Goal: Task Accomplishment & Management: Manage account settings

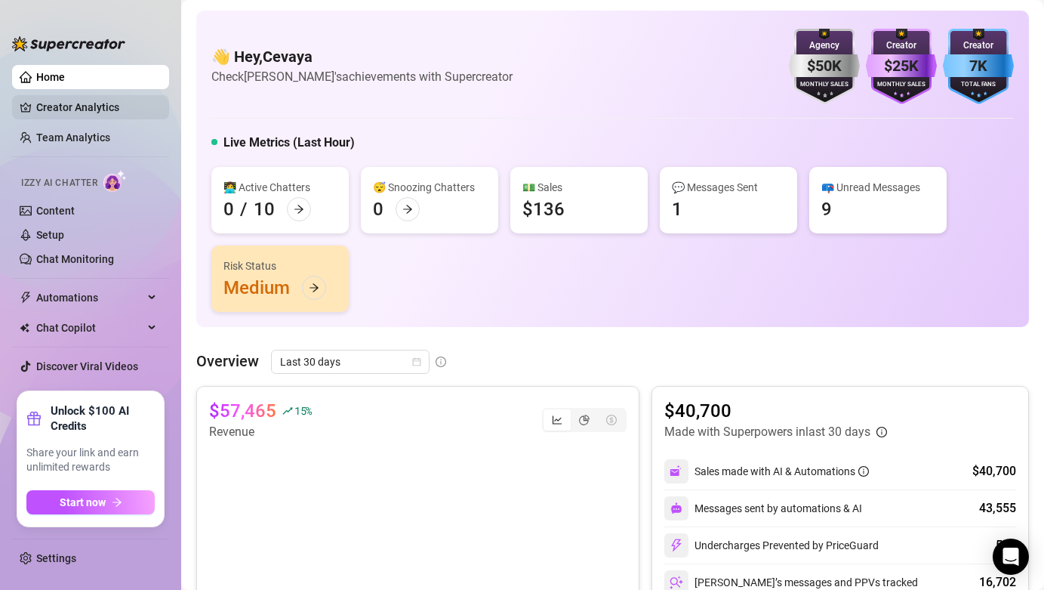
click at [106, 104] on link "Creator Analytics" at bounding box center [96, 107] width 121 height 24
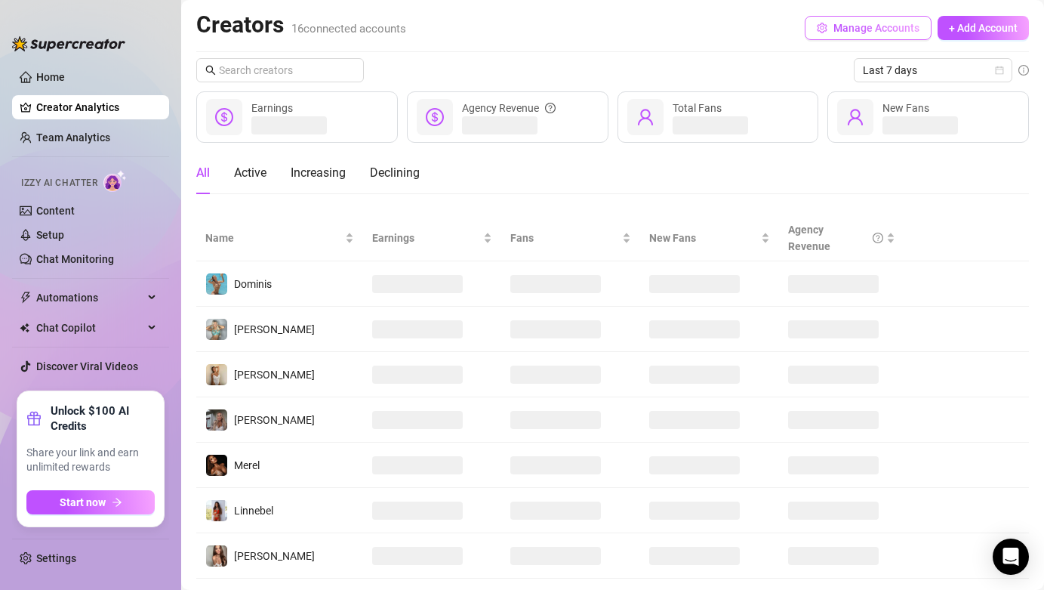
click at [860, 31] on span "Manage Accounts" at bounding box center [876, 28] width 86 height 12
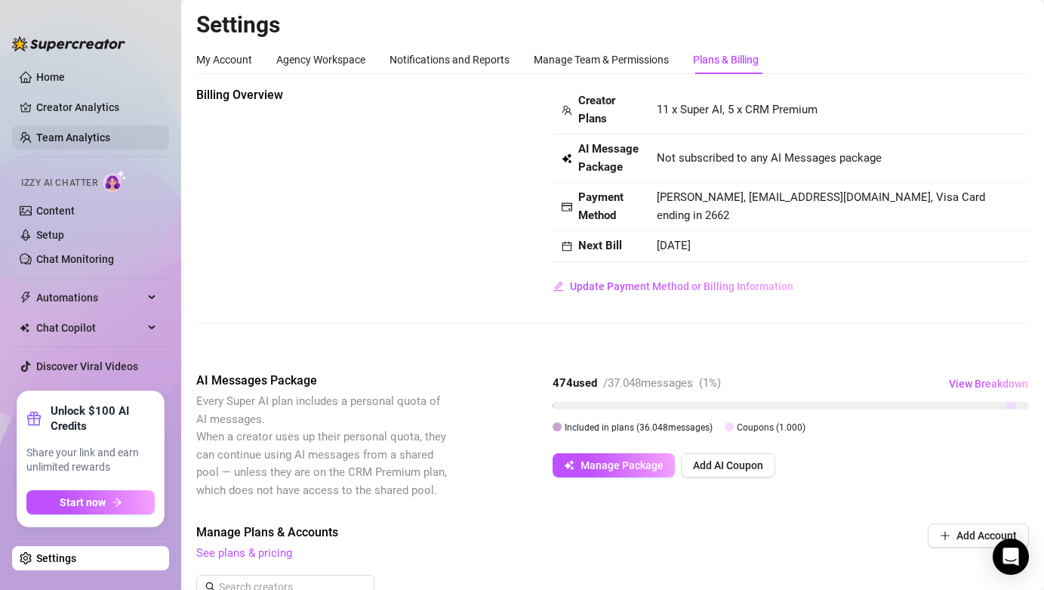
click at [62, 131] on link "Team Analytics" at bounding box center [73, 137] width 74 height 12
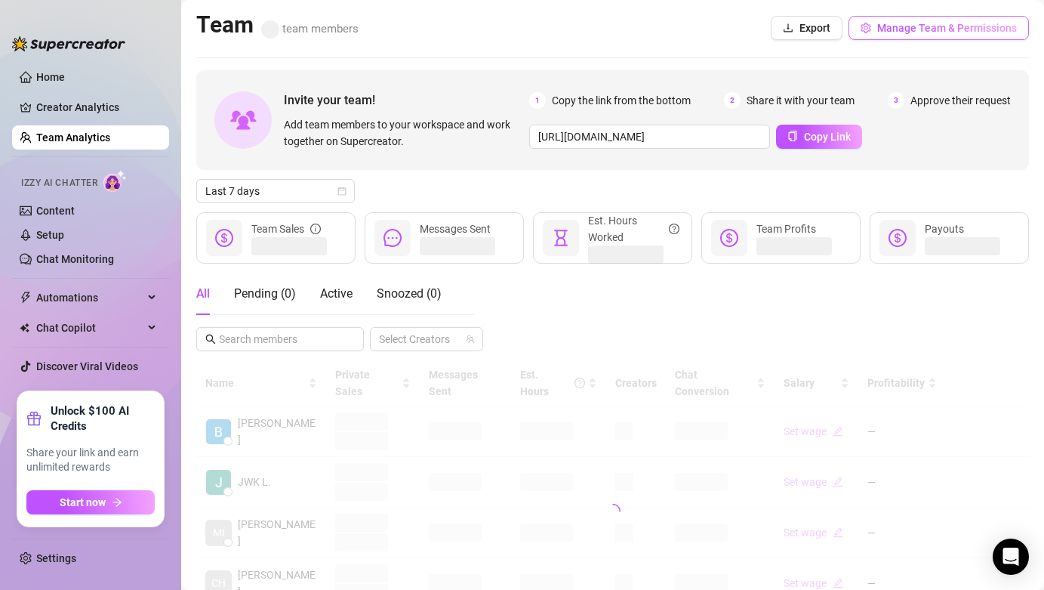
click at [938, 33] on span "Manage Team & Permissions" at bounding box center [947, 28] width 140 height 12
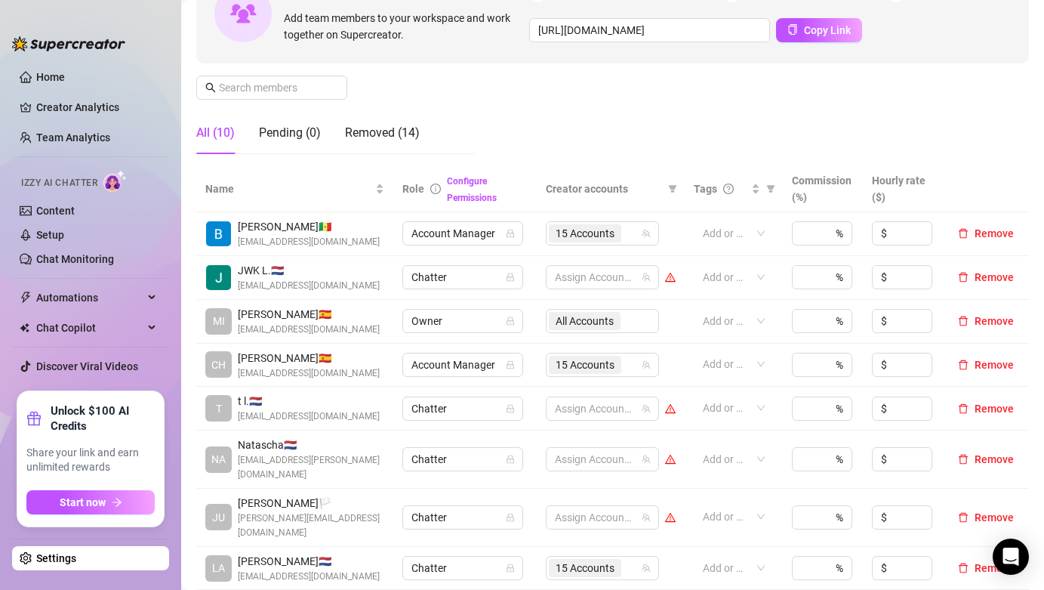
scroll to position [184, 0]
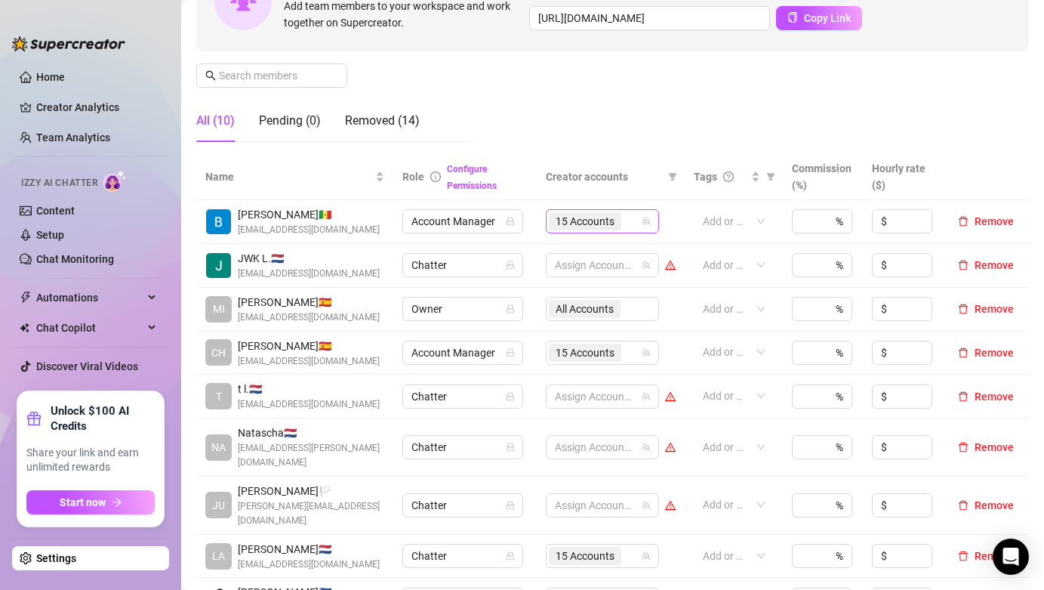
click at [632, 225] on div "15 Accounts" at bounding box center [594, 221] width 91 height 21
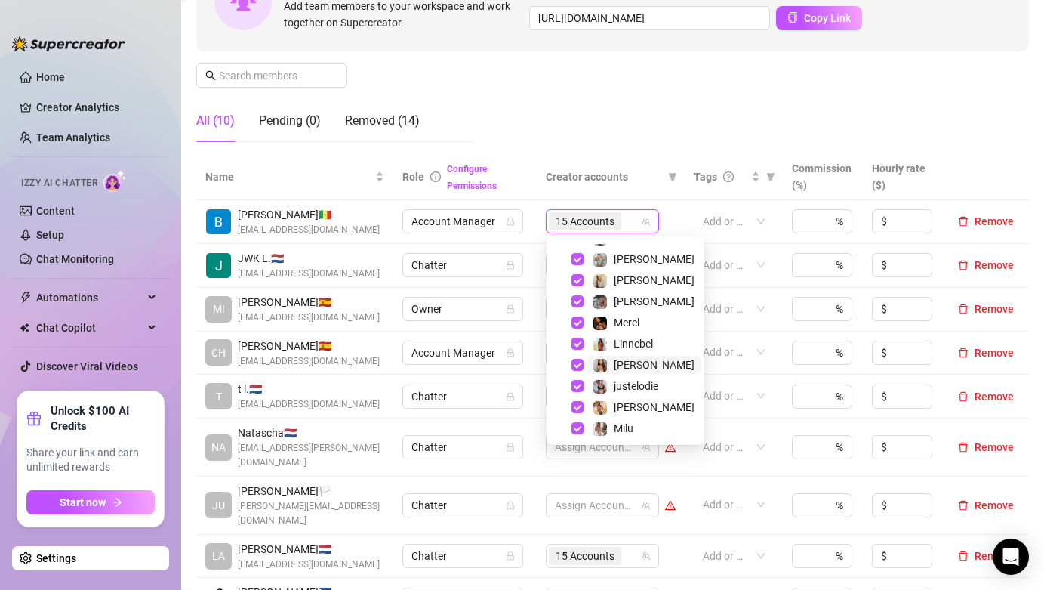
scroll to position [57, 0]
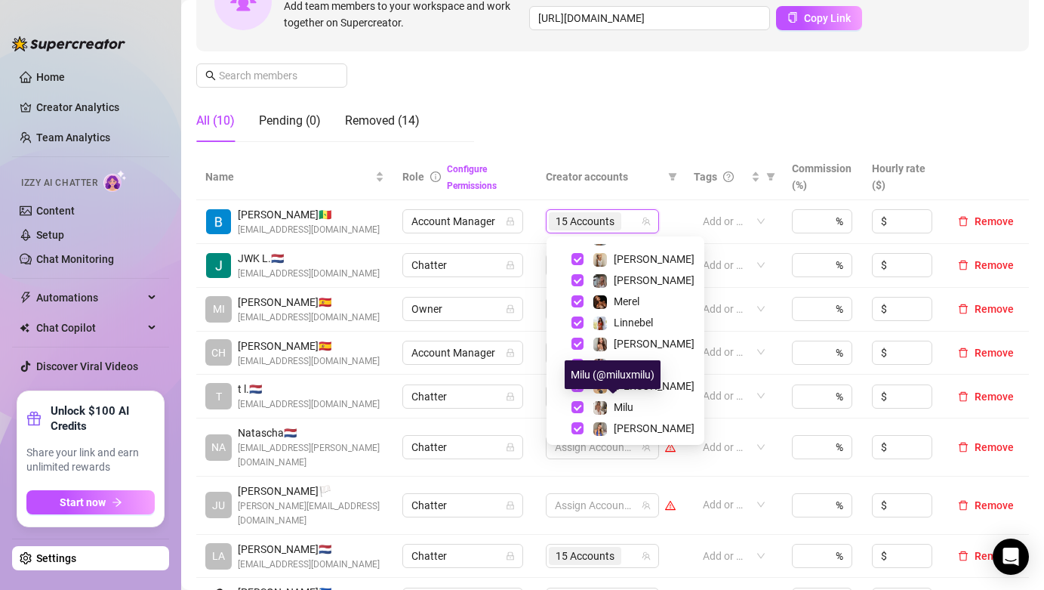
click at [624, 363] on div "Milu (@miluxmilu)" at bounding box center [613, 374] width 96 height 29
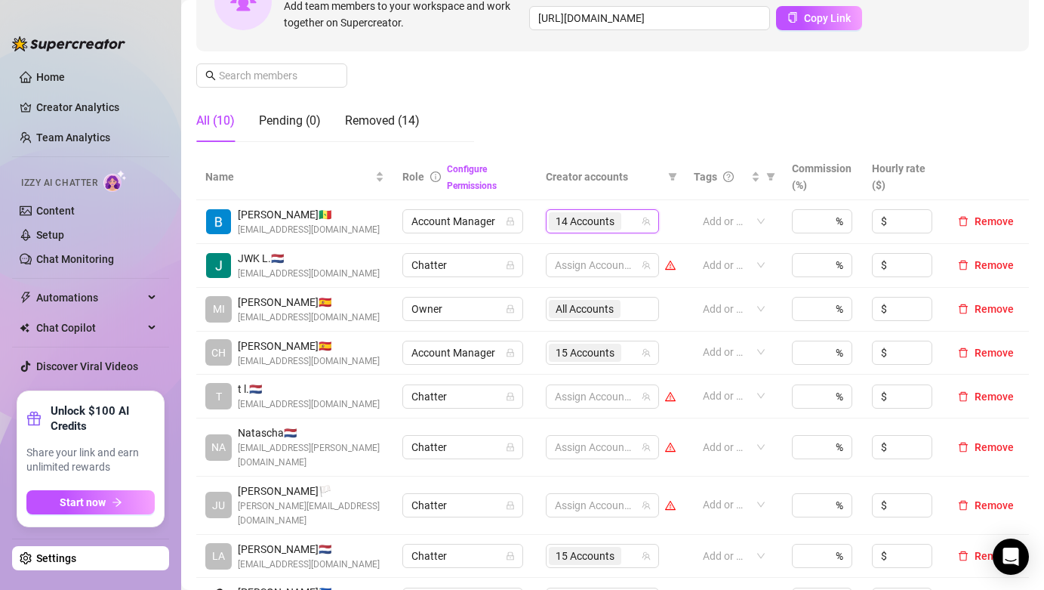
click at [632, 134] on div "Manage Team Members Manage your team members, their commission and hourly rate,…" at bounding box center [612, 28] width 833 height 252
click at [627, 350] on input "search" at bounding box center [625, 352] width 3 height 18
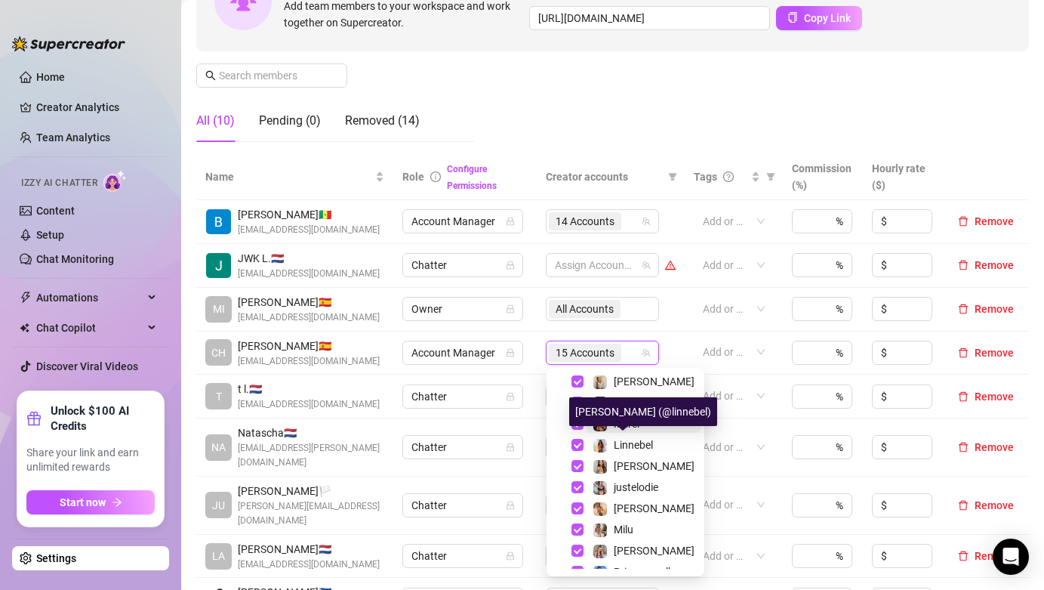
scroll to position [67, 0]
click at [643, 482] on span "justelodie" at bounding box center [636, 486] width 45 height 12
click at [624, 115] on div "Manage Team Members Manage your team members, their commission and hourly rate,…" at bounding box center [612, 28] width 833 height 252
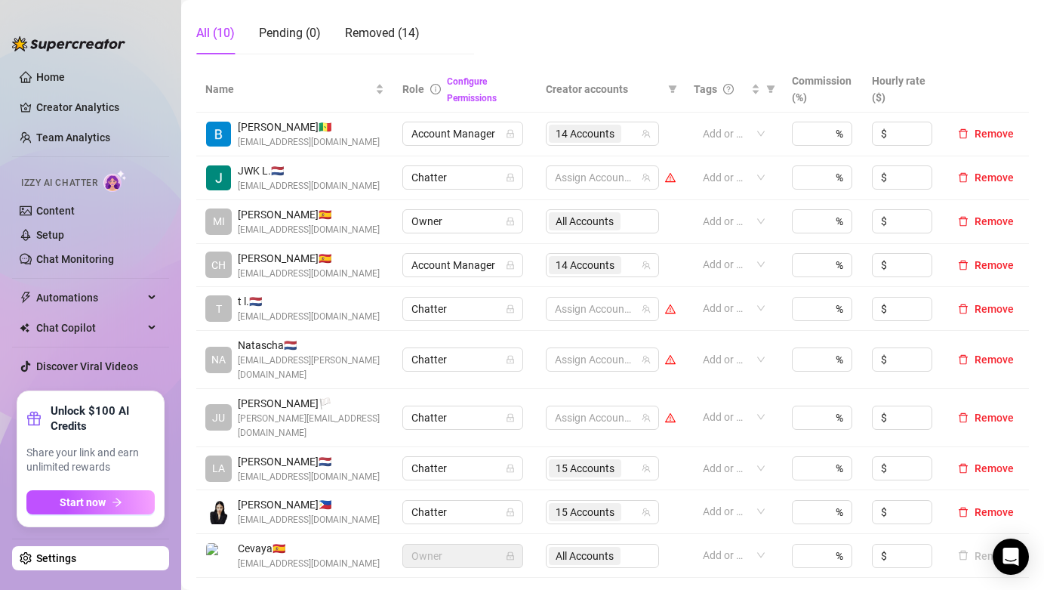
scroll to position [277, 0]
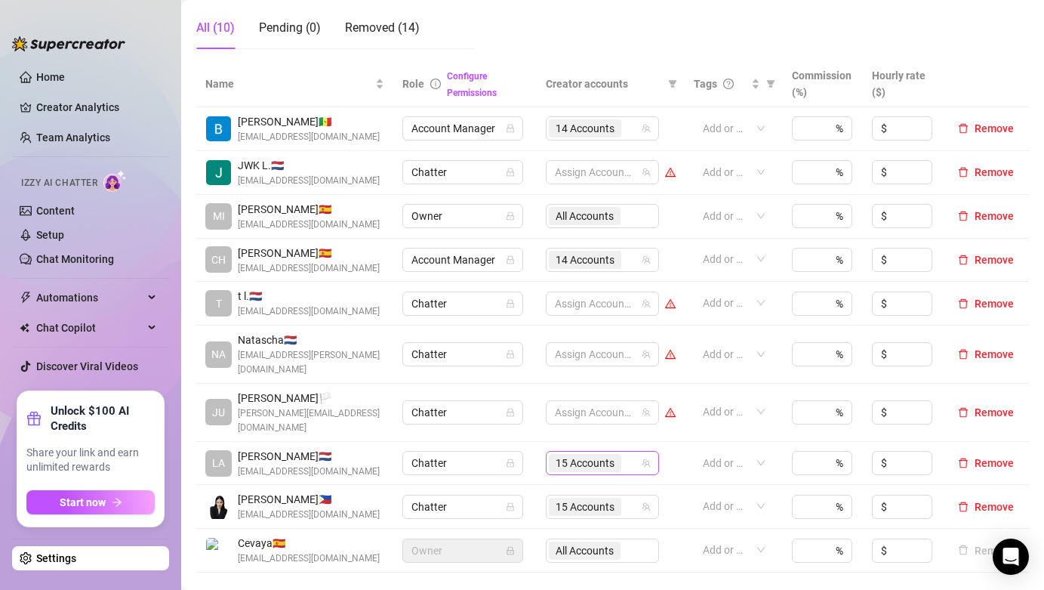
click at [628, 452] on div "15 Accounts" at bounding box center [594, 462] width 91 height 21
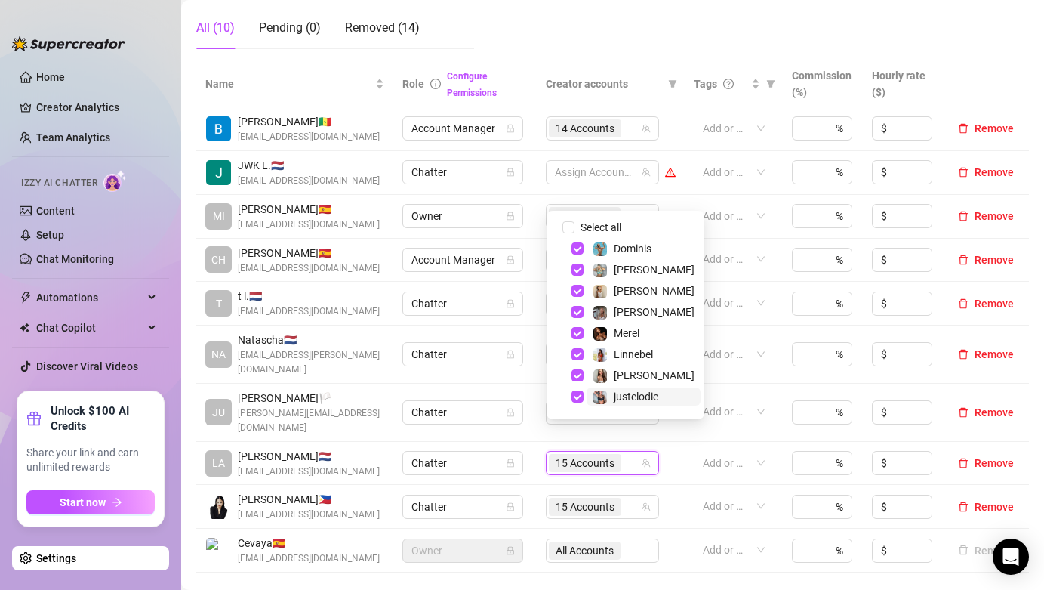
click at [626, 390] on span "justelodie" at bounding box center [636, 396] width 45 height 12
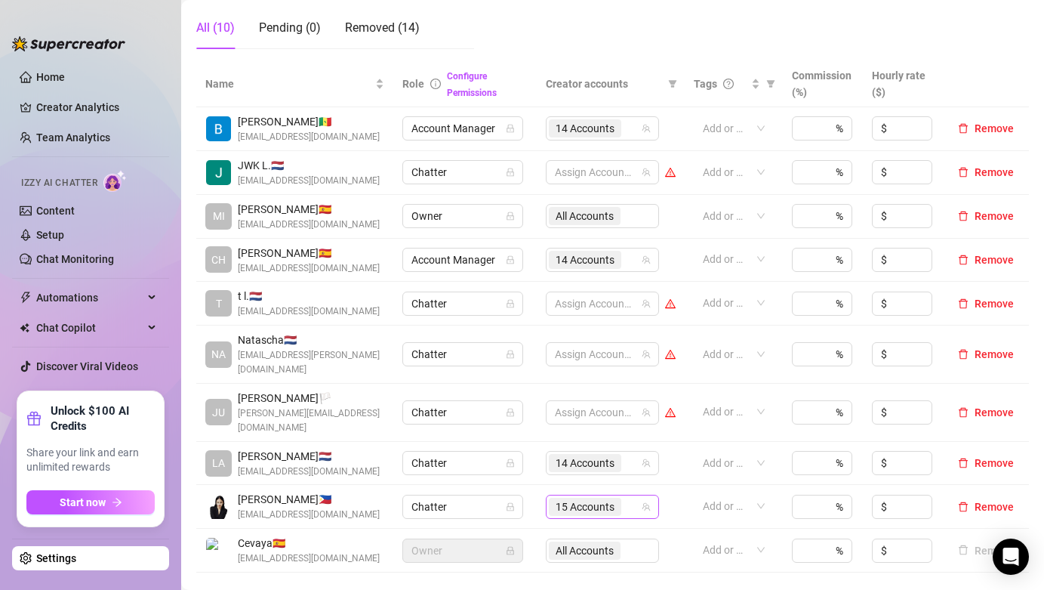
click at [621, 497] on span "15 Accounts" at bounding box center [585, 506] width 72 height 18
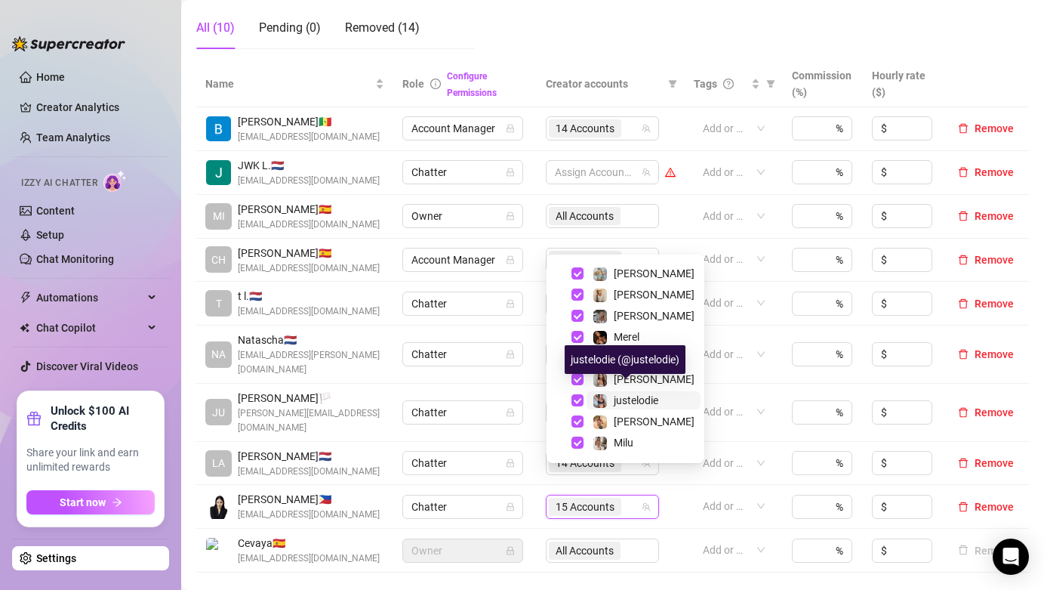
scroll to position [50, 0]
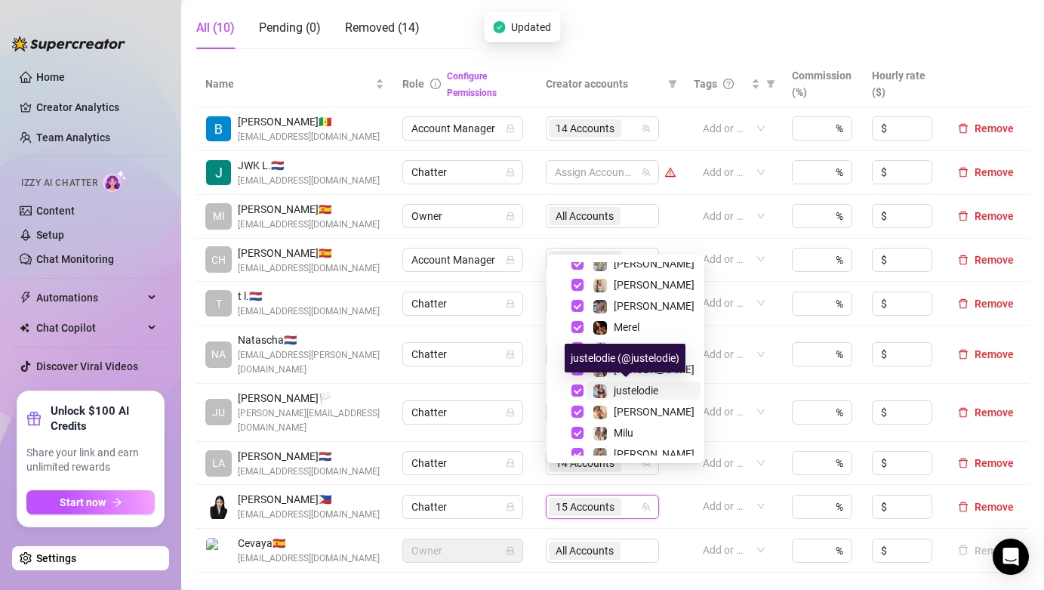
click at [639, 386] on span "justelodie" at bounding box center [636, 390] width 45 height 12
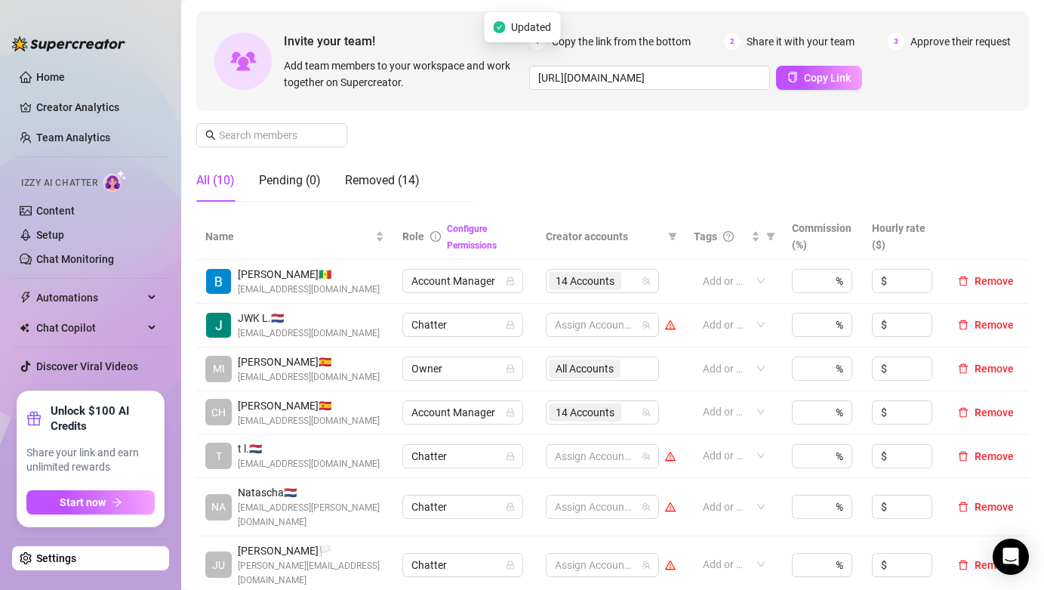
scroll to position [134, 0]
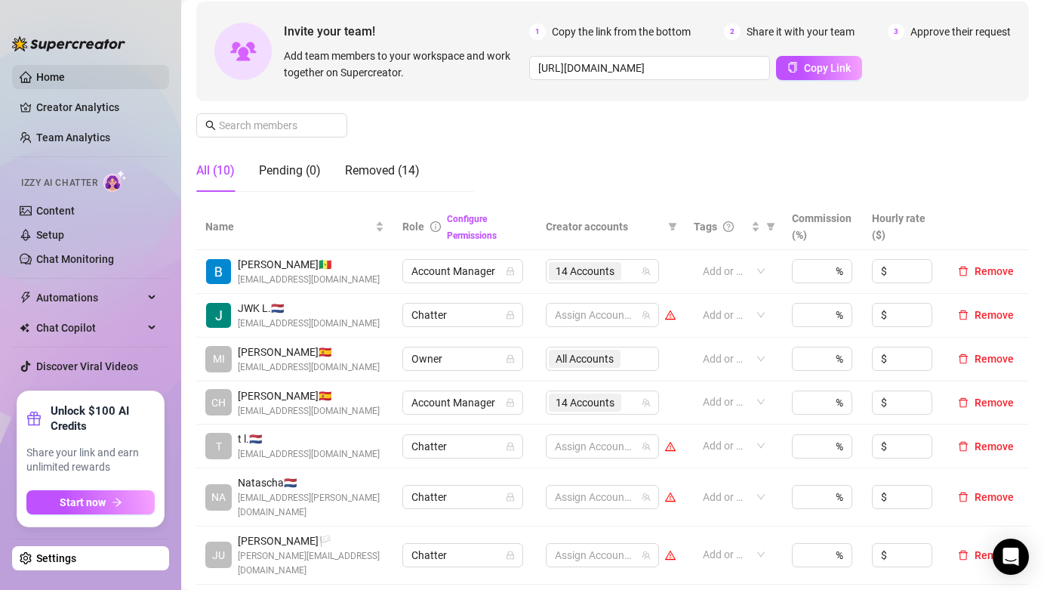
click at [36, 77] on link "Home" at bounding box center [50, 77] width 29 height 12
